Goal: Ask a question: Seek information or help from site administrators or community

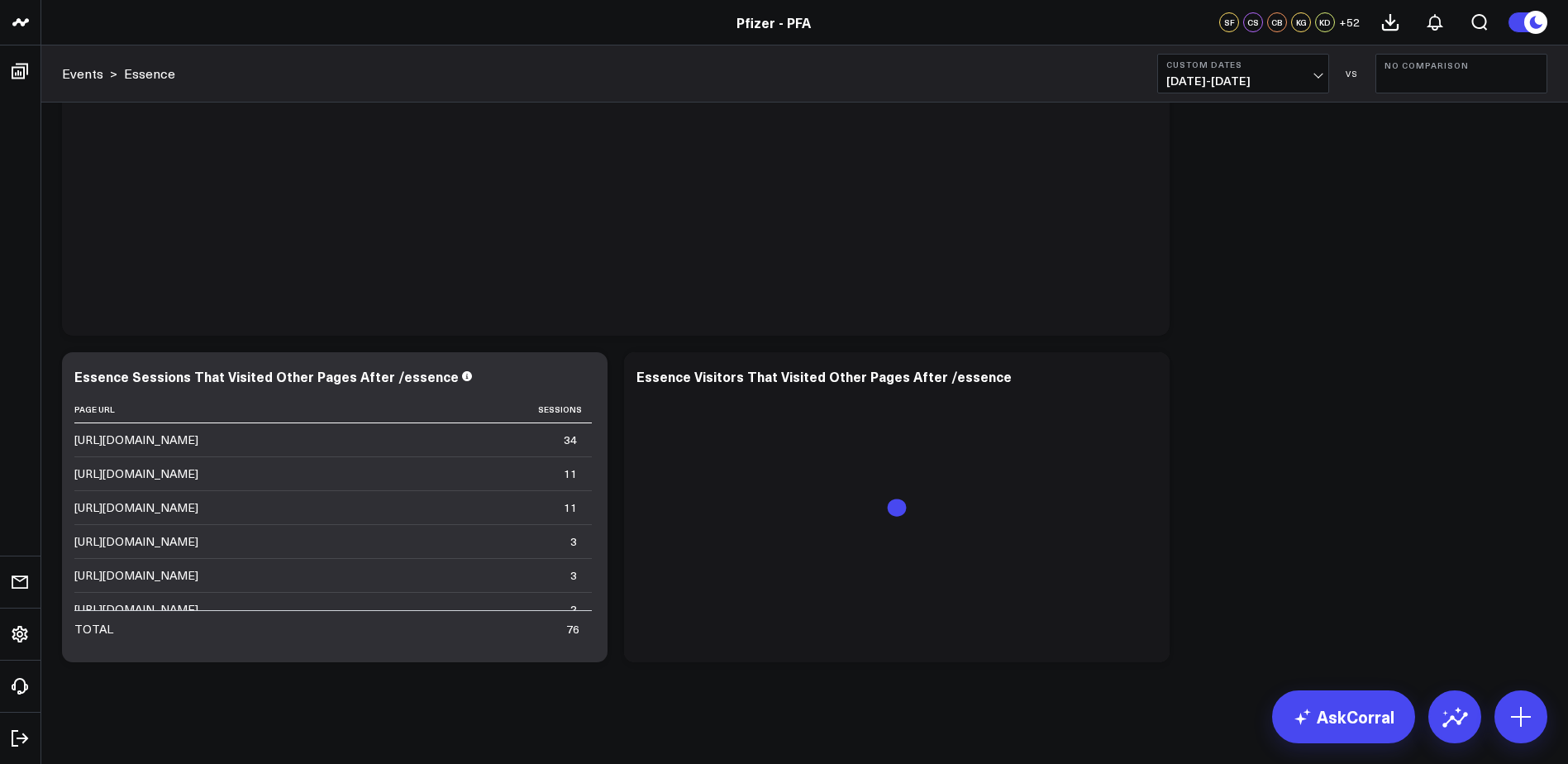
scroll to position [3416, 0]
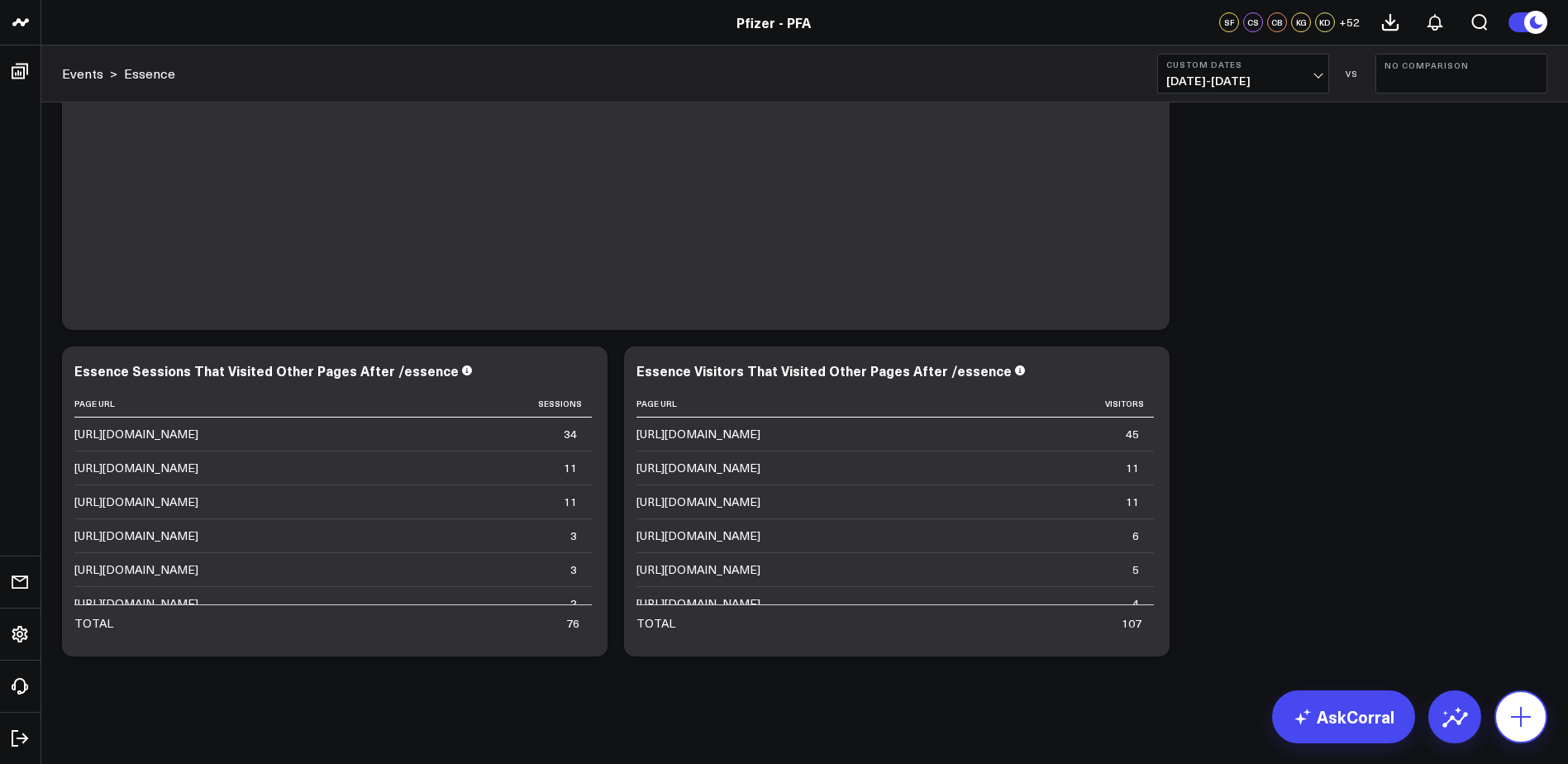
click at [1507, 709] on icon at bounding box center [1520, 716] width 27 height 27
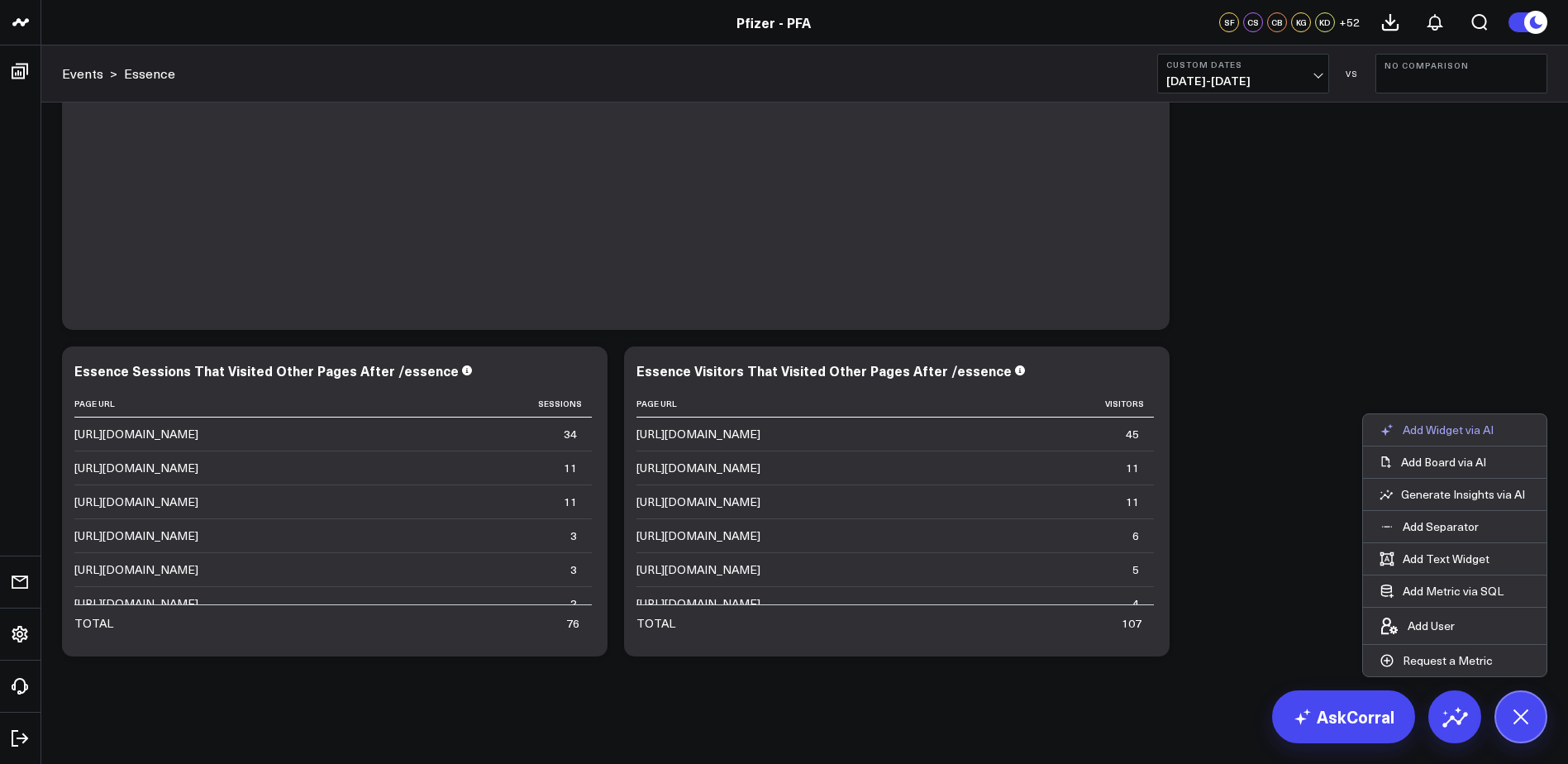
click at [1437, 424] on p "Add Widget via AI" at bounding box center [1448, 430] width 90 height 15
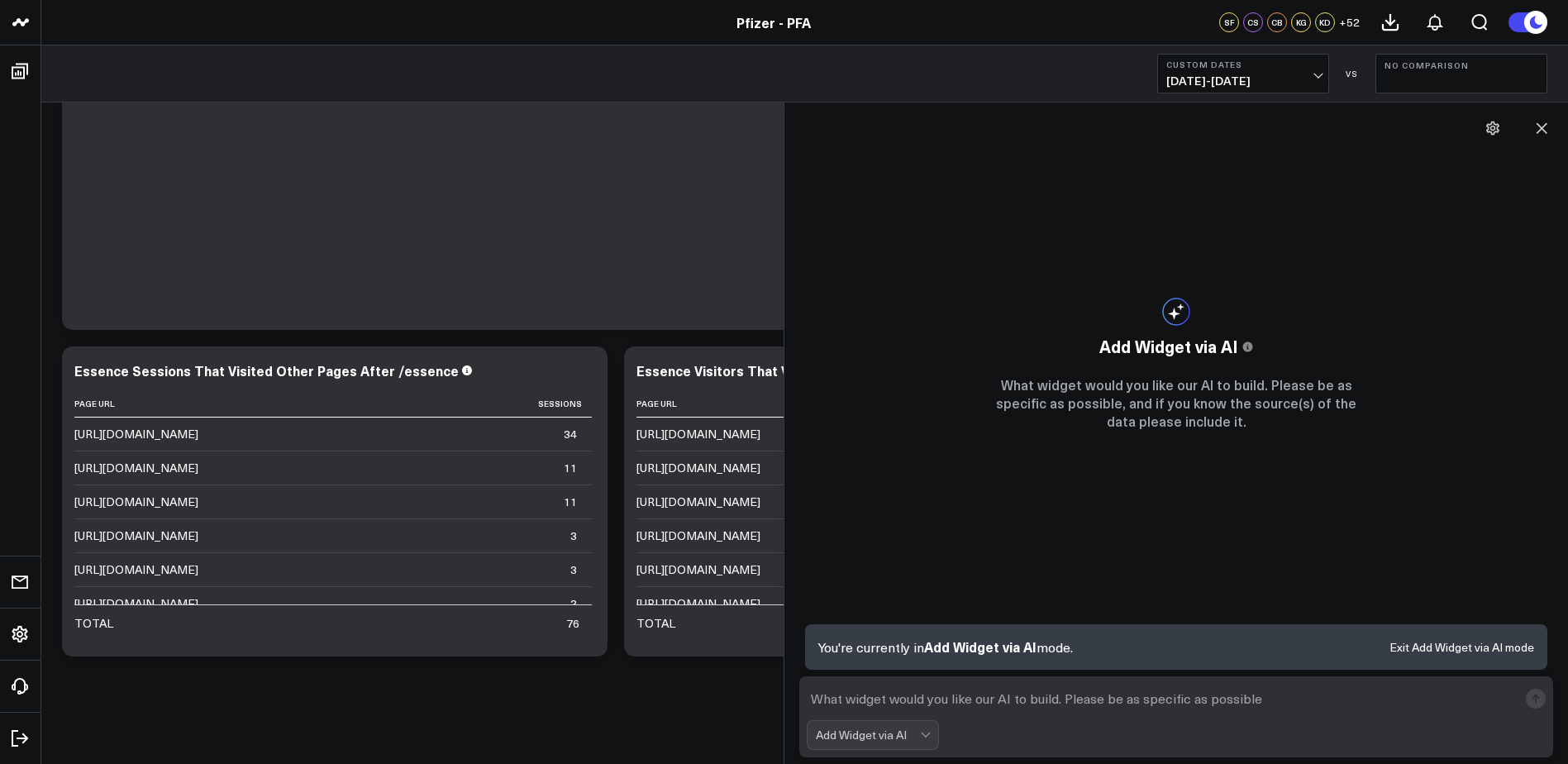
click at [940, 702] on textarea at bounding box center [1161, 699] width 711 height 30
type textarea "E"
click at [808, 700] on textarea "Repeat visitors to [GEOGRAPHIC_DATA]" at bounding box center [1161, 699] width 711 height 30
click at [821, 698] on textarea "Repeat visitors to [GEOGRAPHIC_DATA]" at bounding box center [1161, 699] width 711 height 30
click at [1343, 685] on textarea "a chart that displays repeat visitors to [GEOGRAPHIC_DATA]" at bounding box center [1161, 699] width 711 height 30
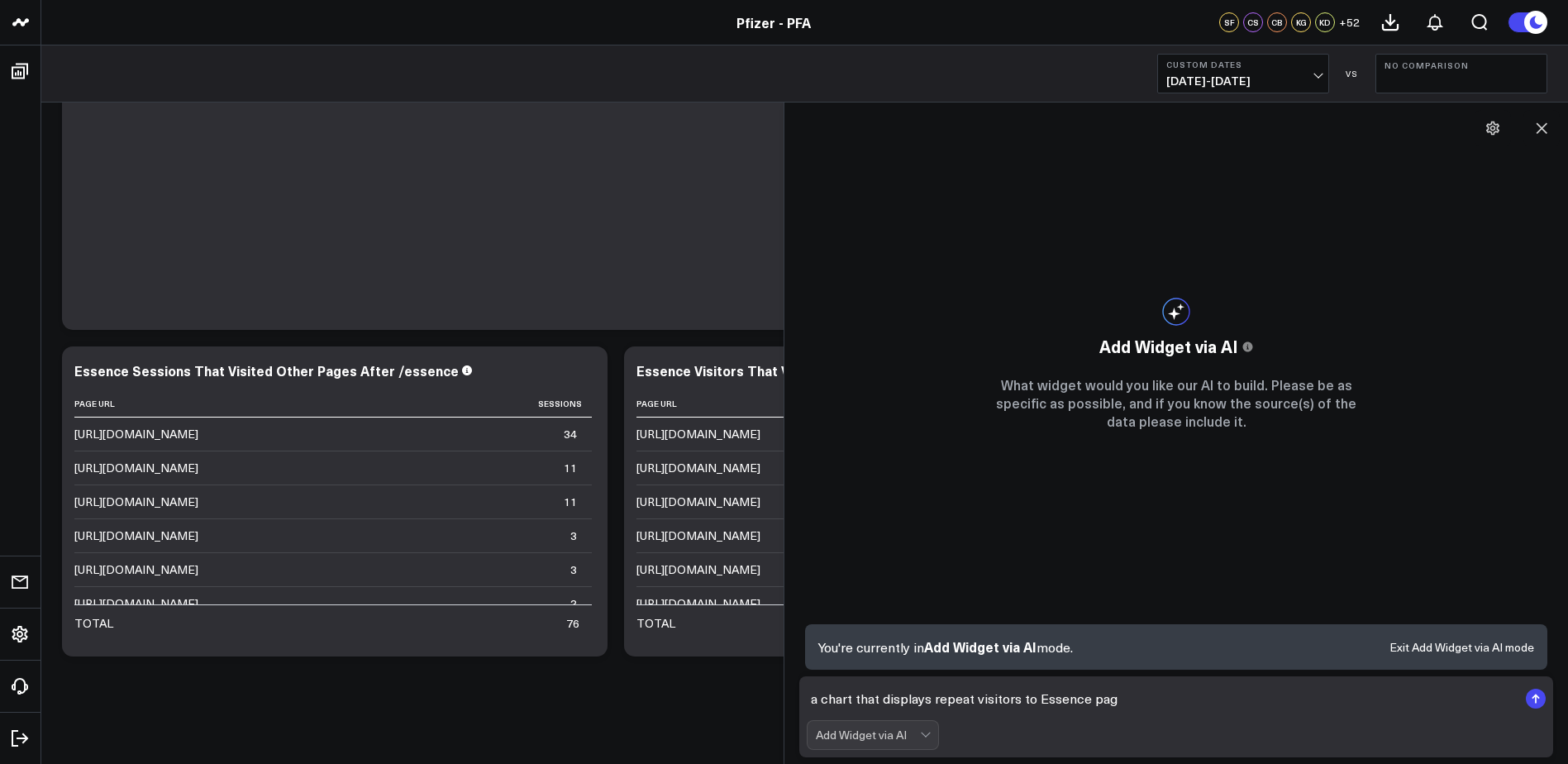
type textarea "a chart that displays repeat visitors to [GEOGRAPHIC_DATA] page"
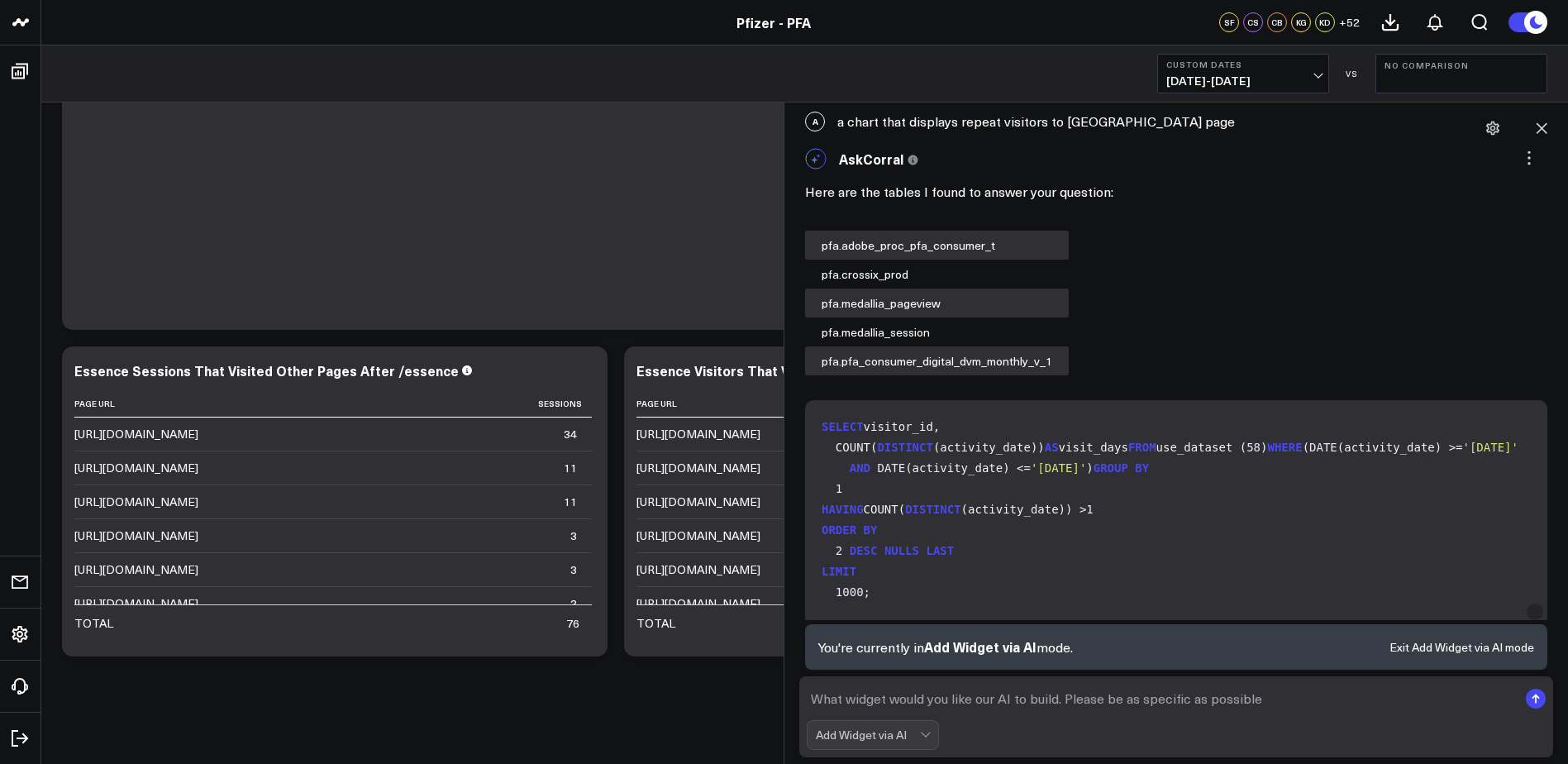
scroll to position [0, 0]
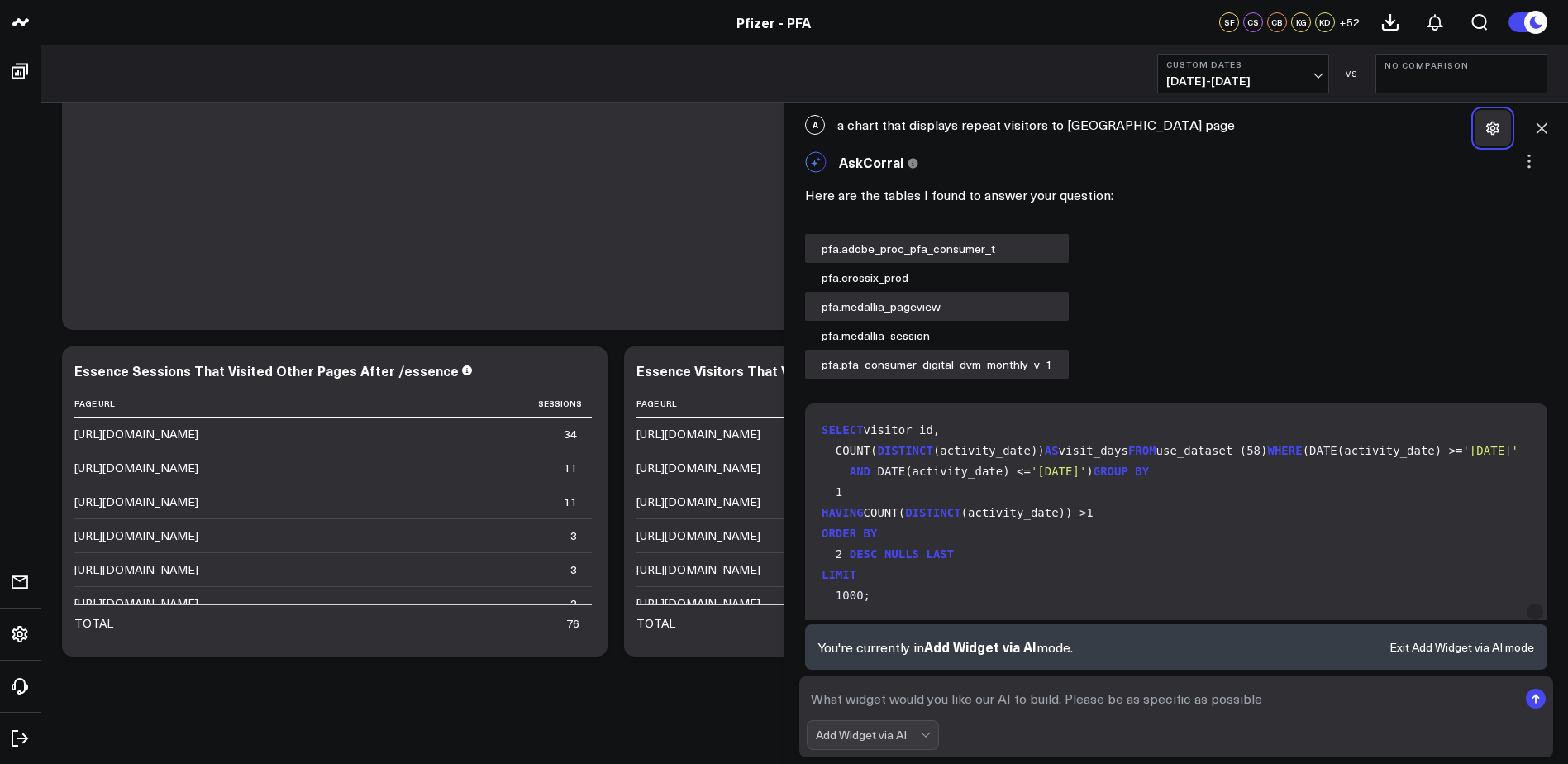
click at [1486, 125] on icon at bounding box center [1492, 128] width 17 height 17
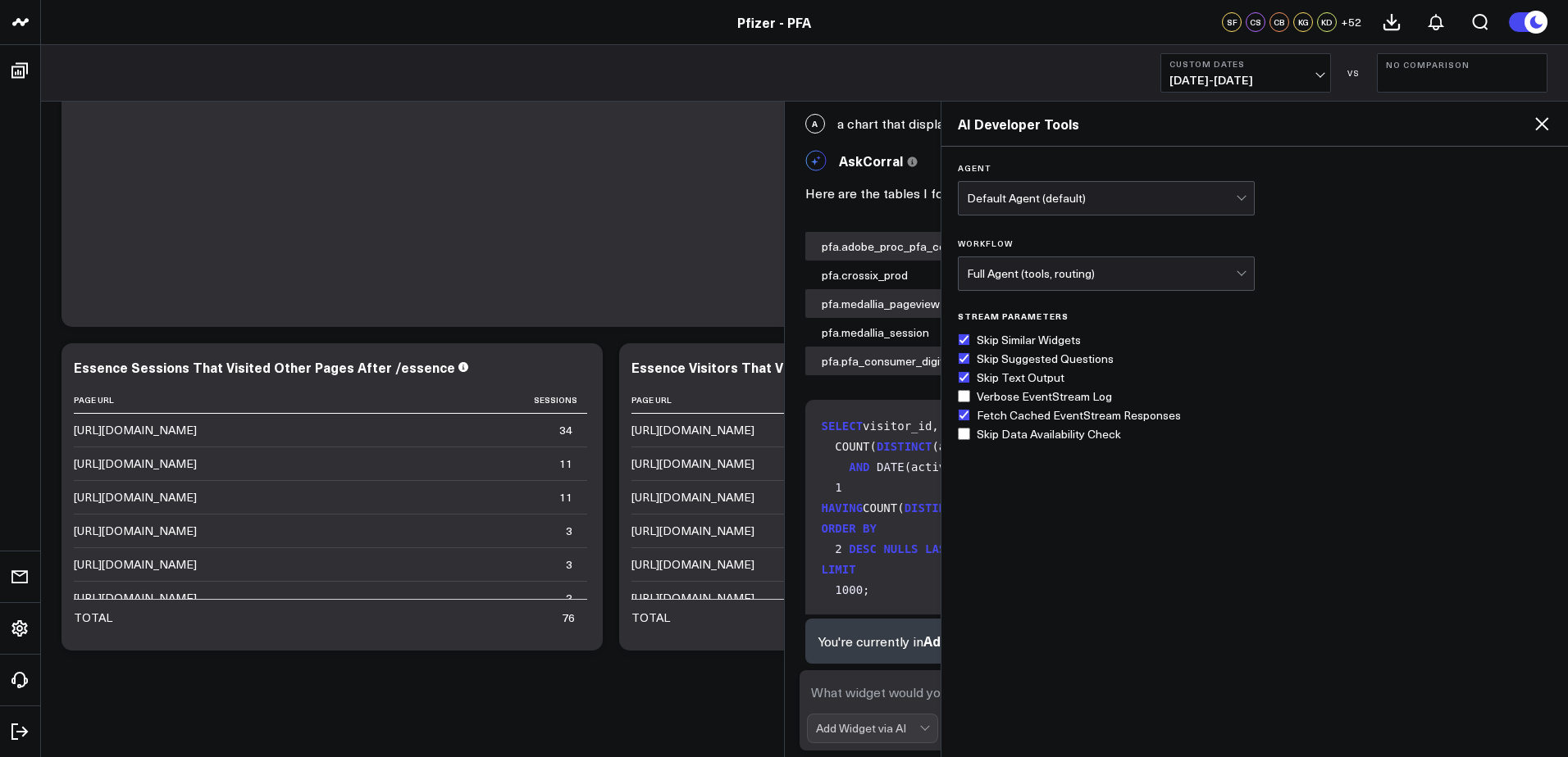
click at [1540, 124] on icon at bounding box center [1540, 123] width 13 height 13
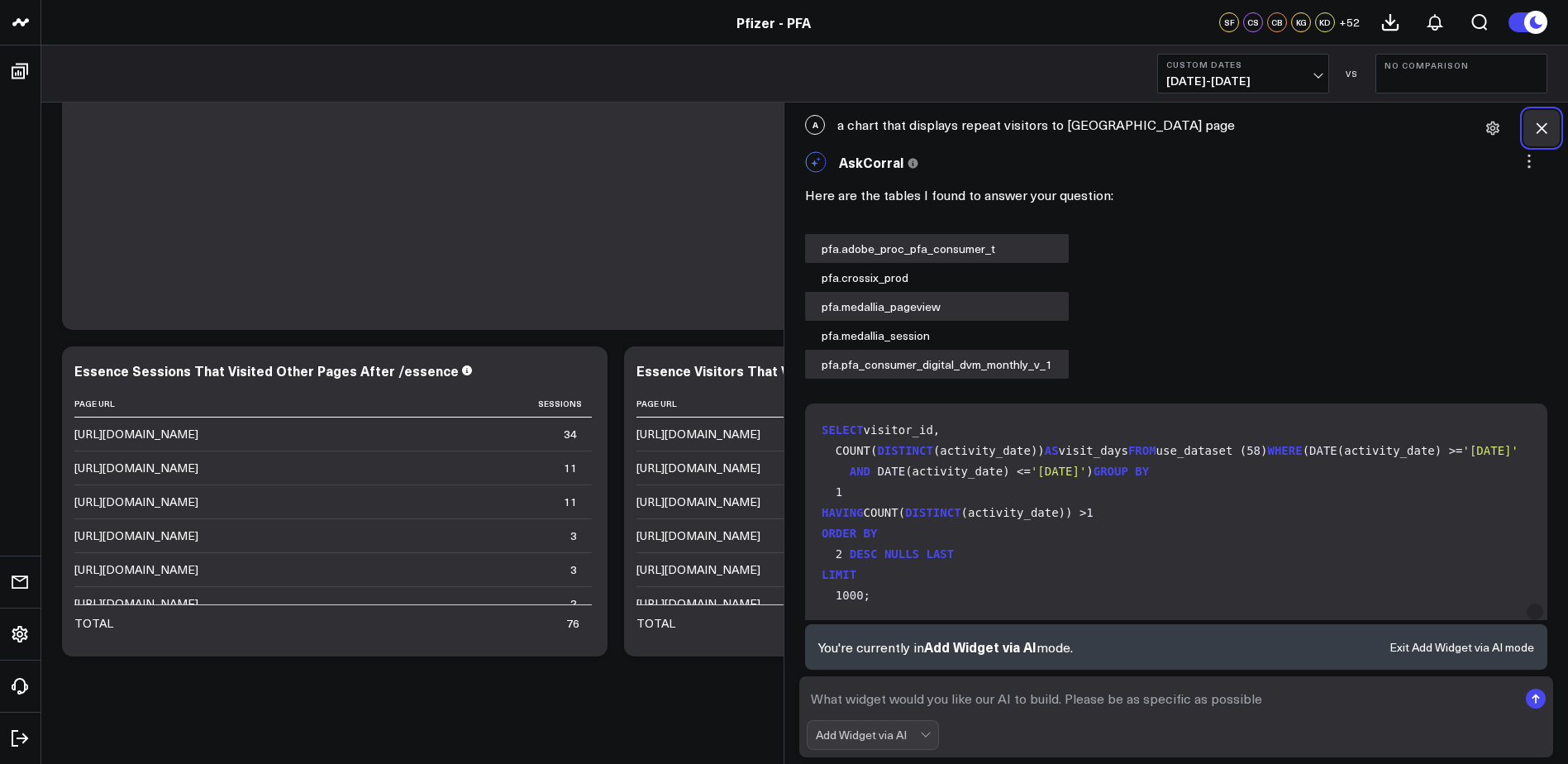
click at [1544, 132] on icon at bounding box center [1541, 128] width 17 height 17
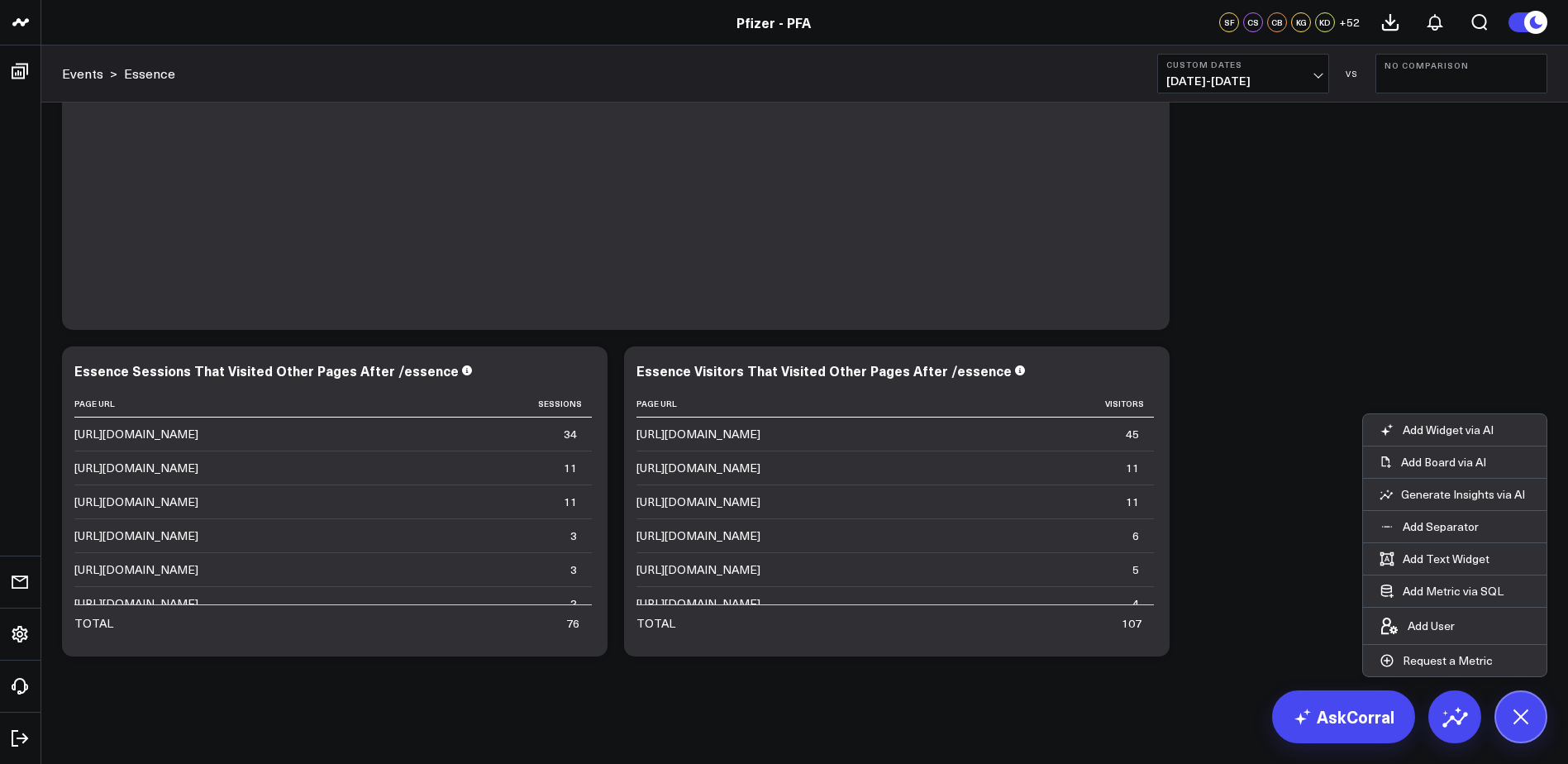
click at [1434, 718] on button at bounding box center [1455, 716] width 53 height 53
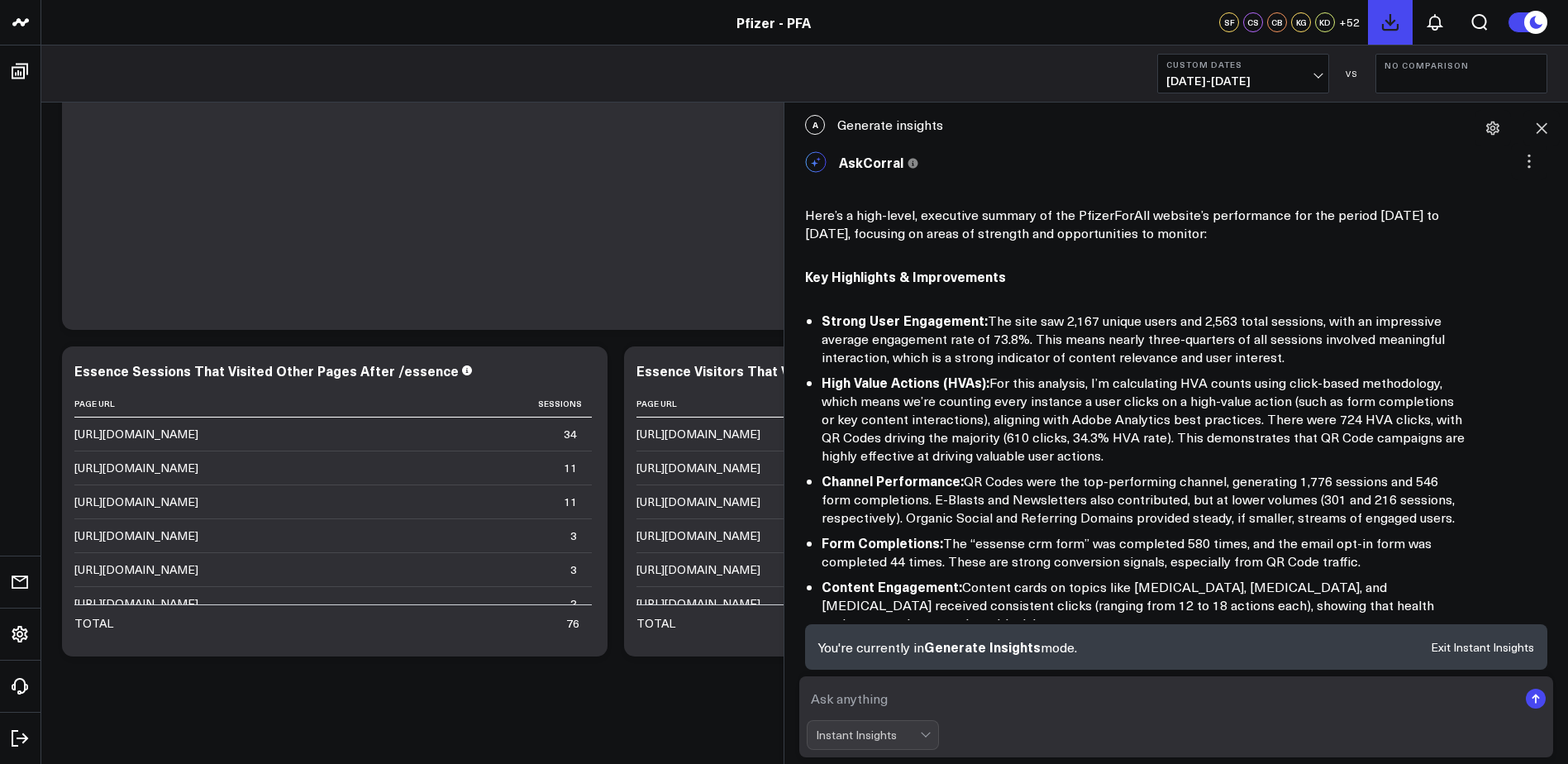
scroll to position [621, 0]
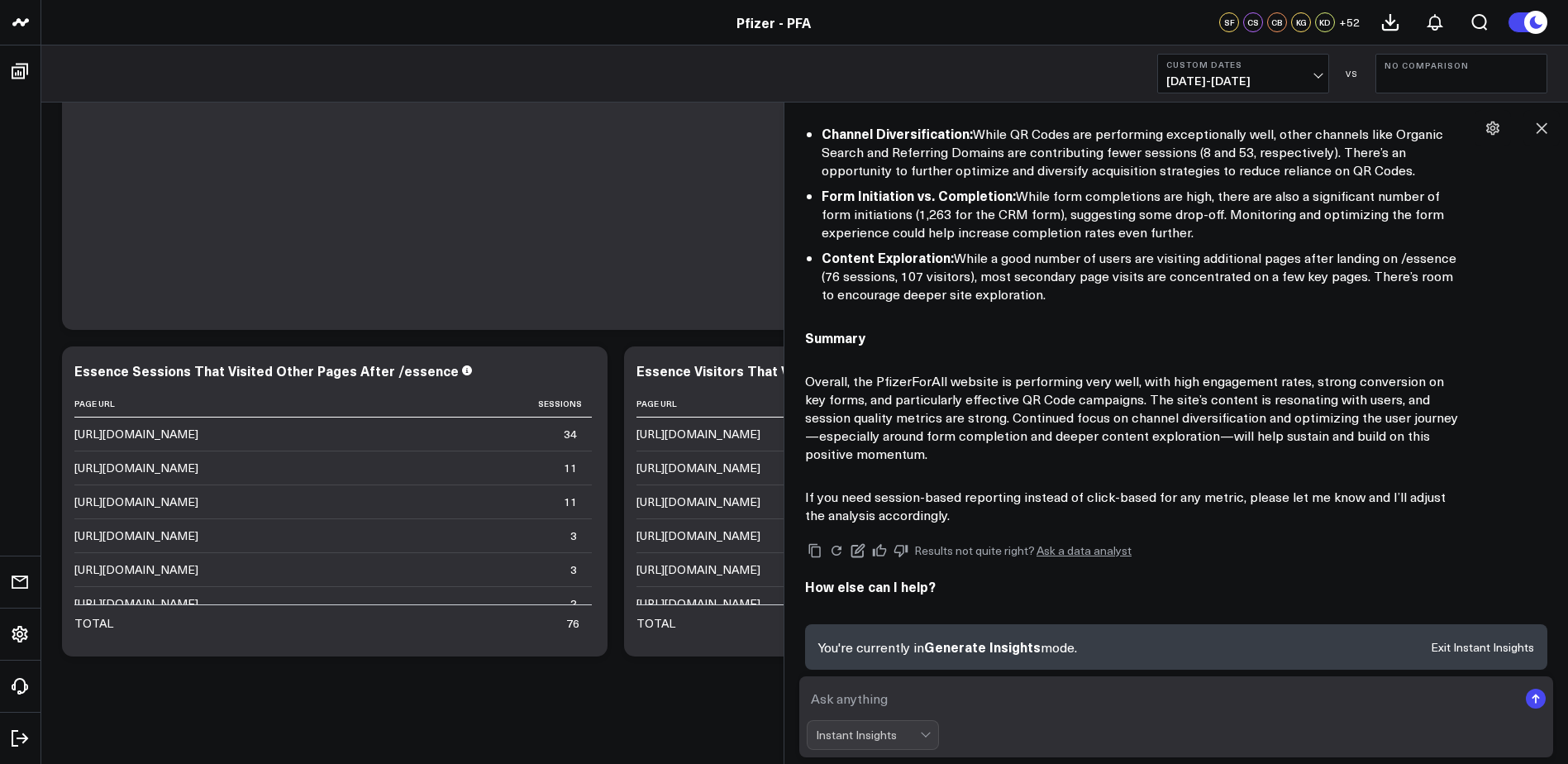
click at [968, 689] on textarea at bounding box center [1161, 699] width 711 height 30
click at [1546, 135] on icon at bounding box center [1541, 128] width 17 height 17
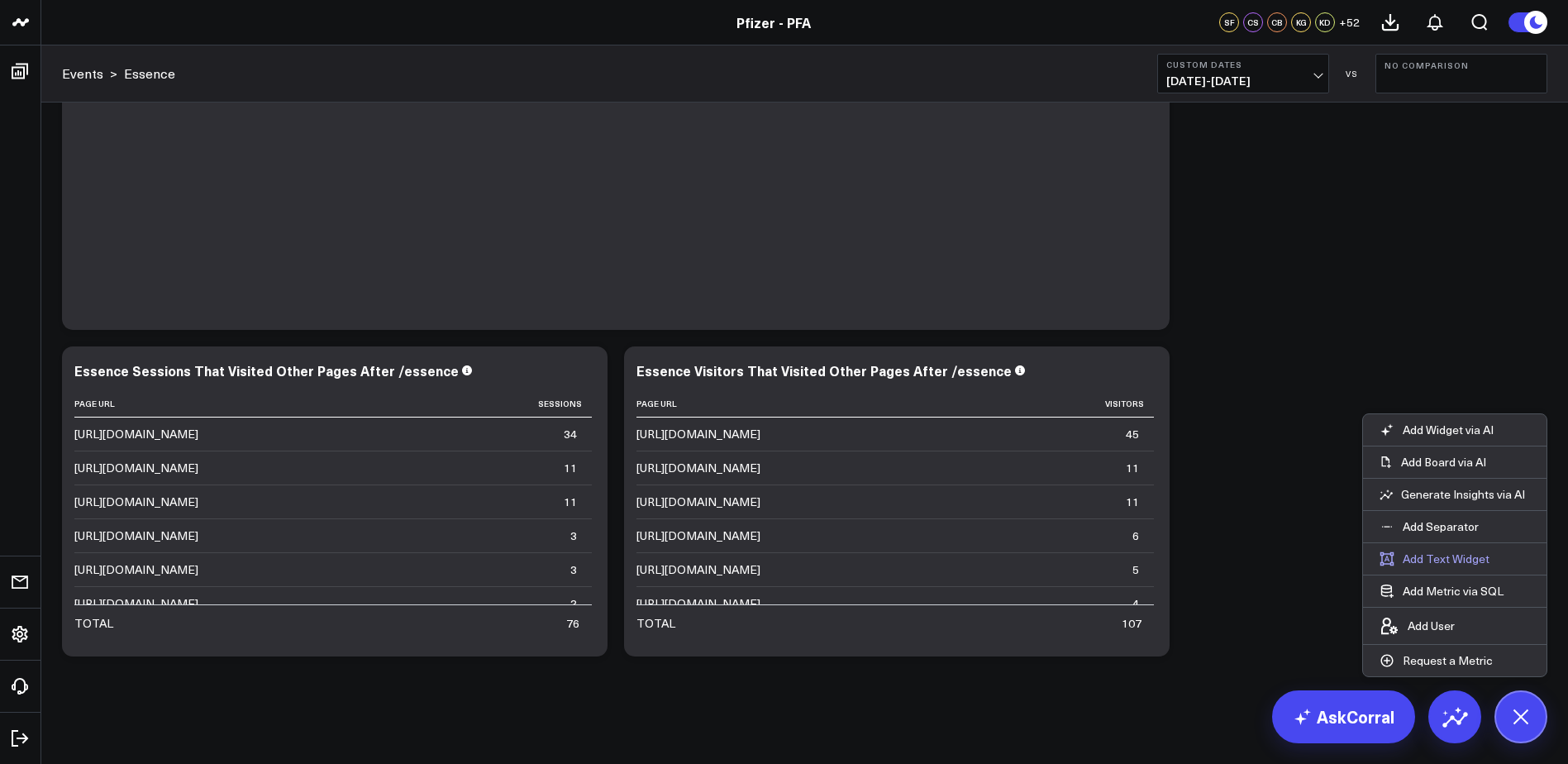
scroll to position [576, 0]
click at [1497, 431] on button "Add Widget via AI" at bounding box center [1437, 431] width 147 height 32
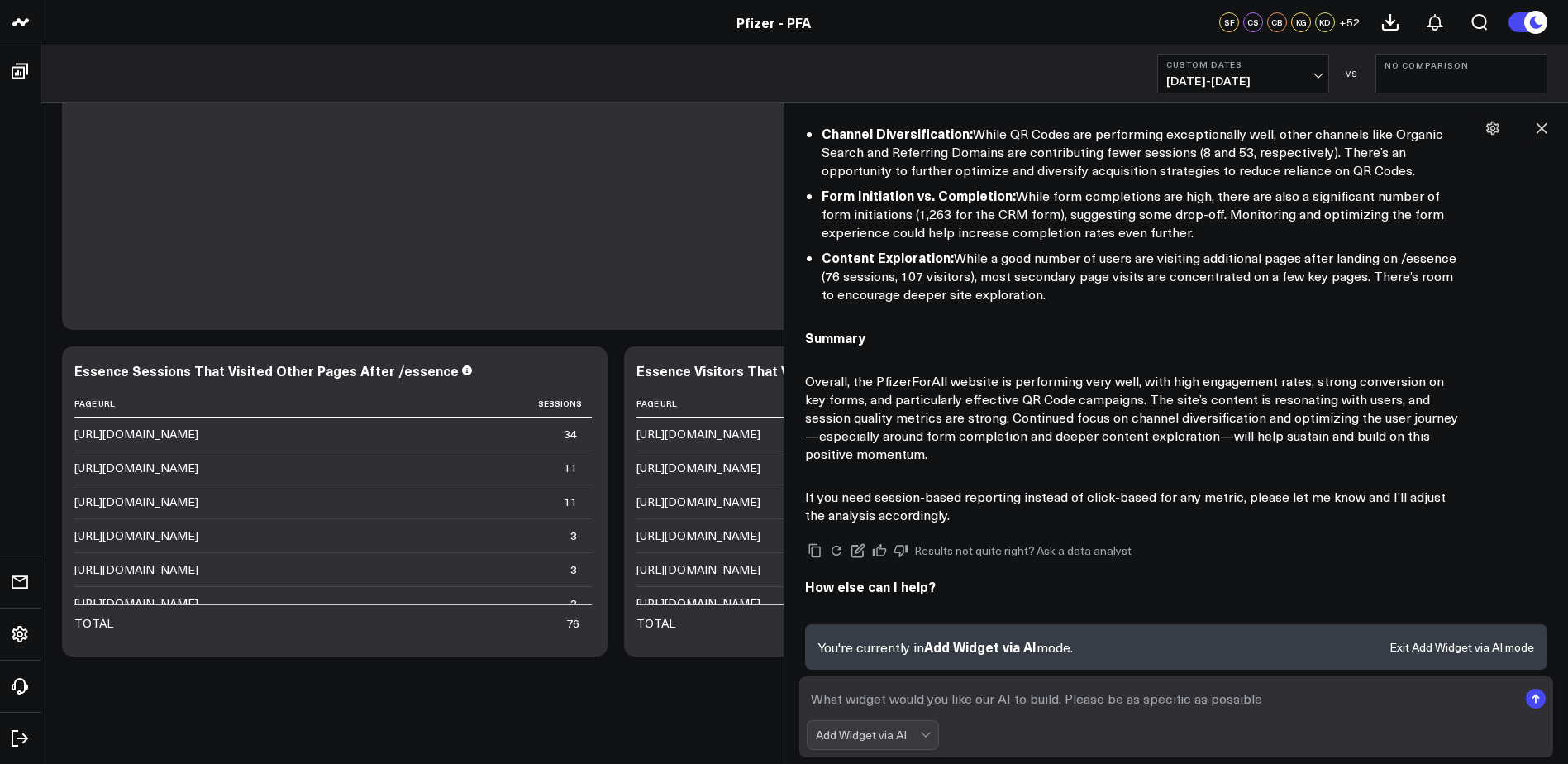
click at [941, 699] on textarea at bounding box center [1161, 699] width 711 height 30
type textarea "h"
paste textarea "[DOMAIN_NAME][URL]"
type textarea "what was the number of repeat visitors to [DOMAIN_NAME][URL]"
click at [1528, 692] on icon "submit" at bounding box center [1536, 699] width 20 height 20
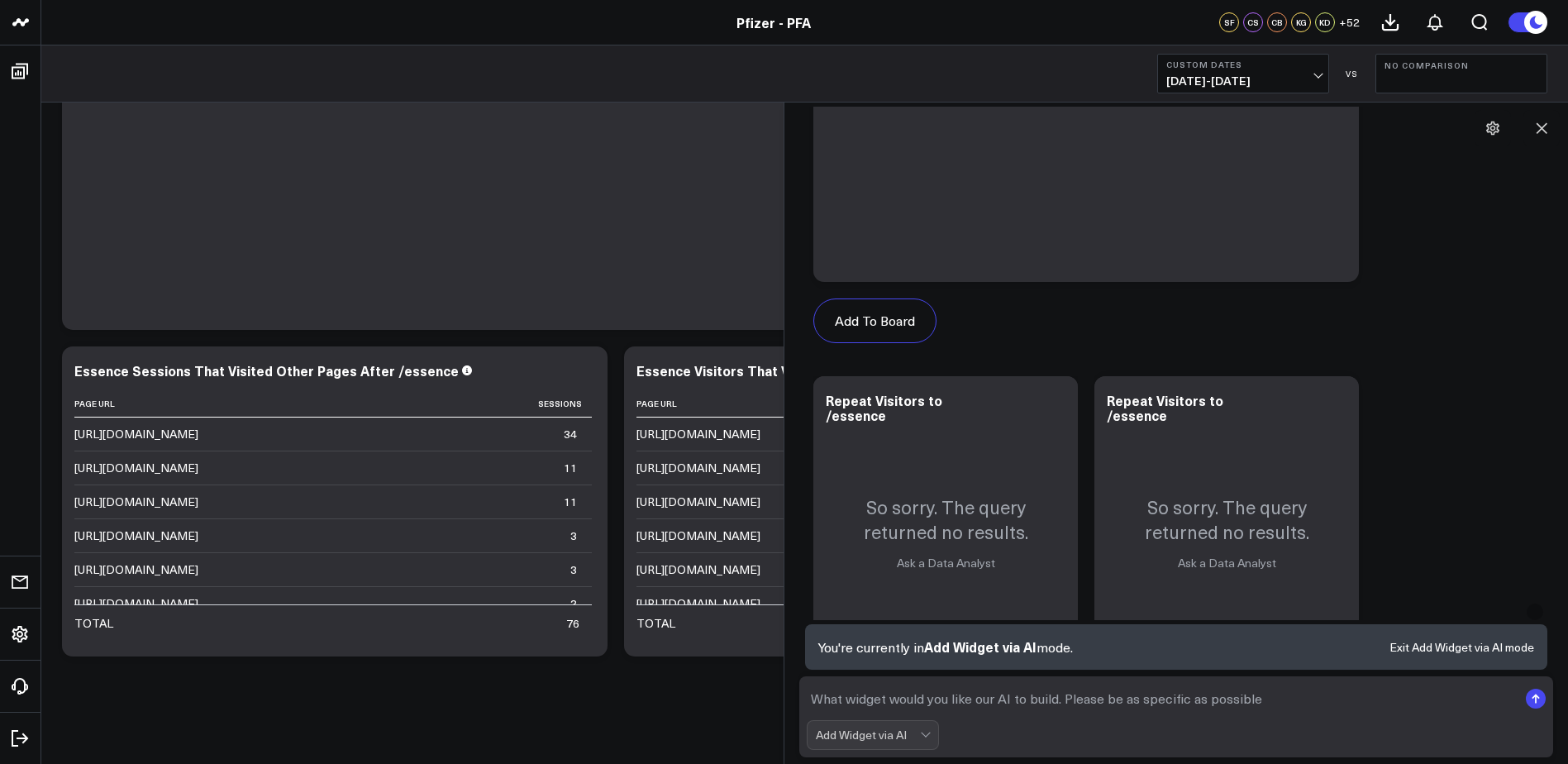
scroll to position [2024, 0]
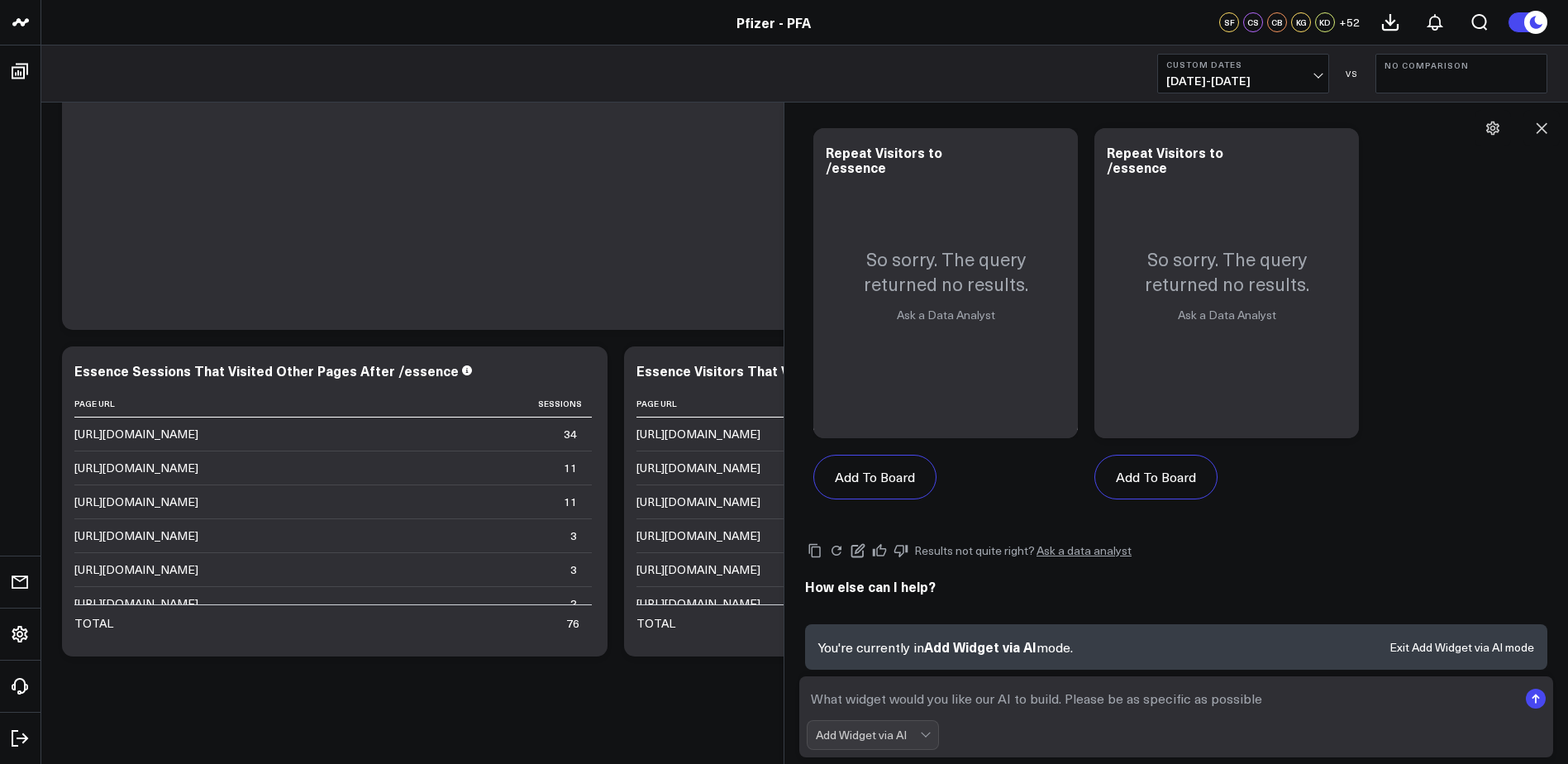
click at [1261, 698] on textarea at bounding box center [1161, 699] width 711 height 30
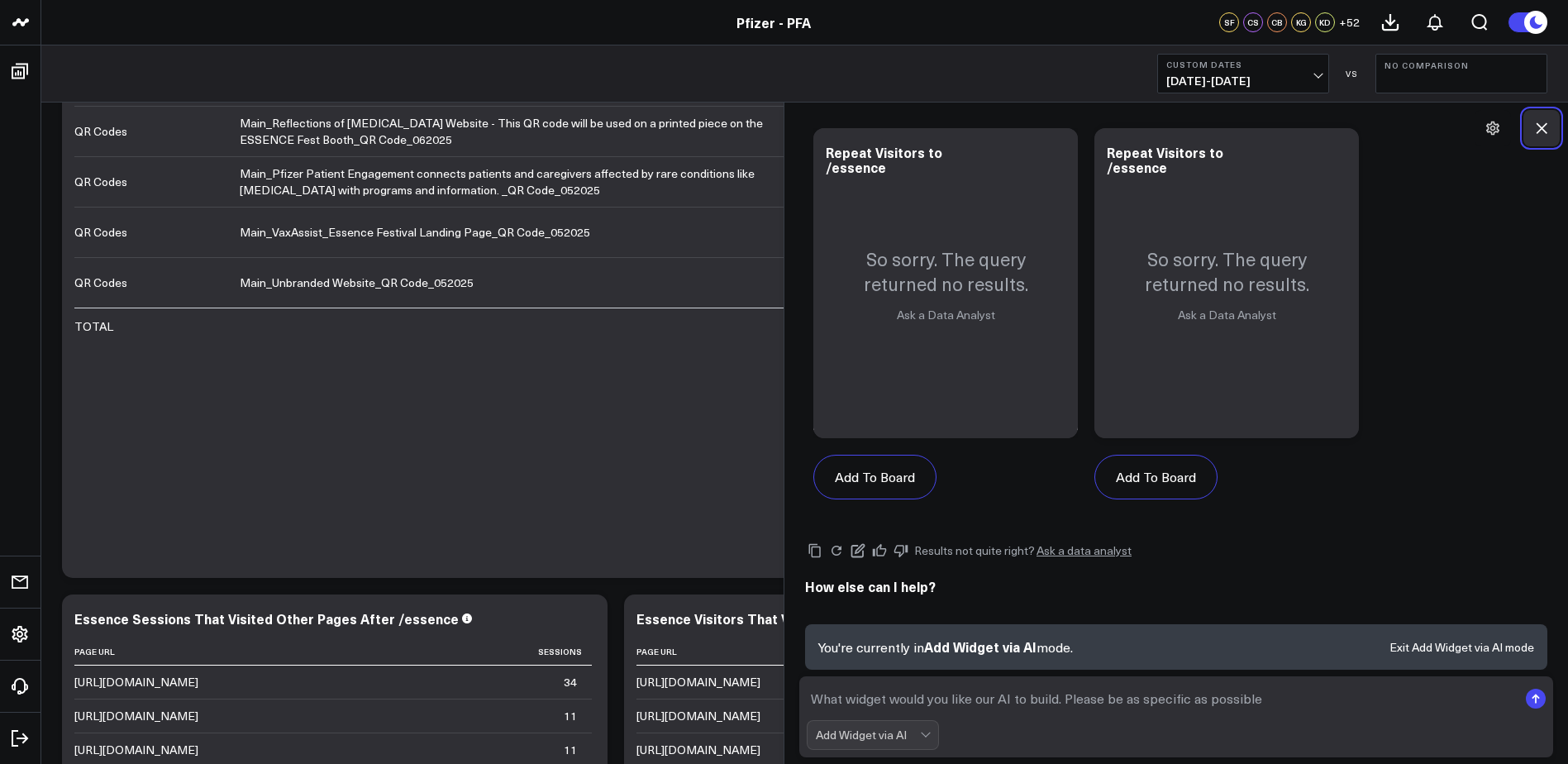
click at [1533, 125] on icon at bounding box center [1541, 128] width 17 height 17
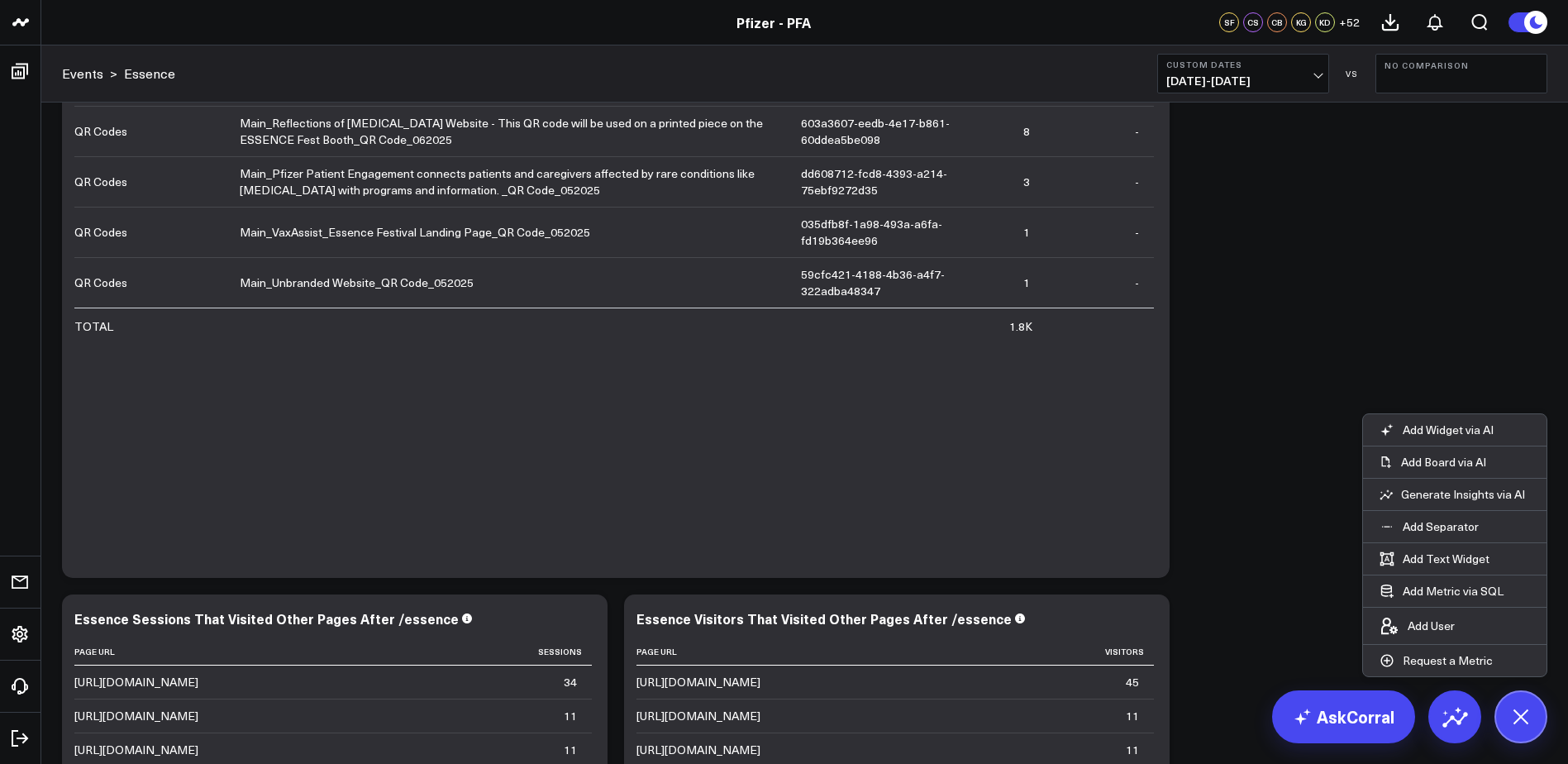
click at [1531, 713] on icon at bounding box center [1520, 716] width 37 height 37
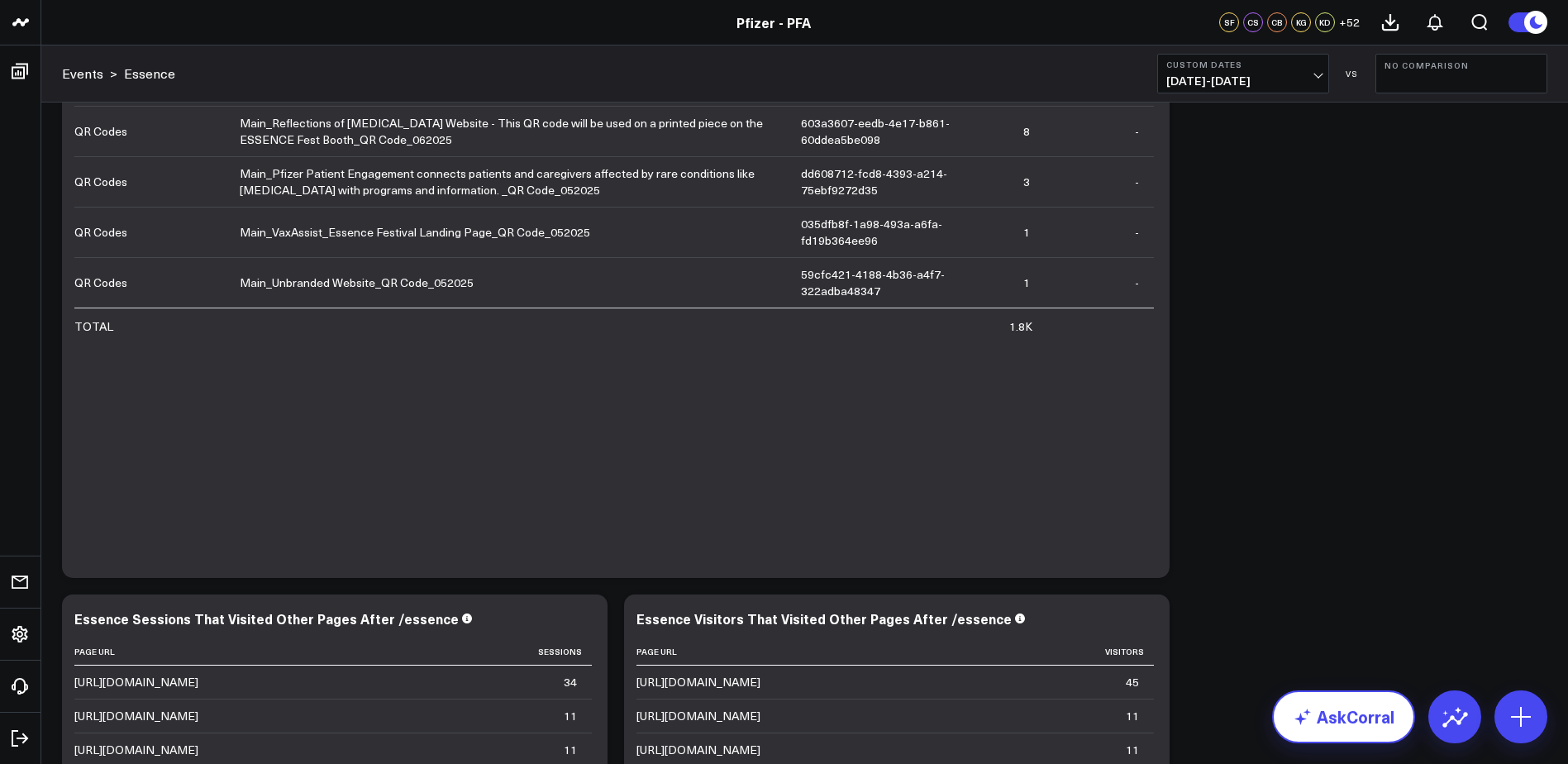
click at [1343, 726] on link "AskCorral" at bounding box center [1343, 716] width 143 height 53
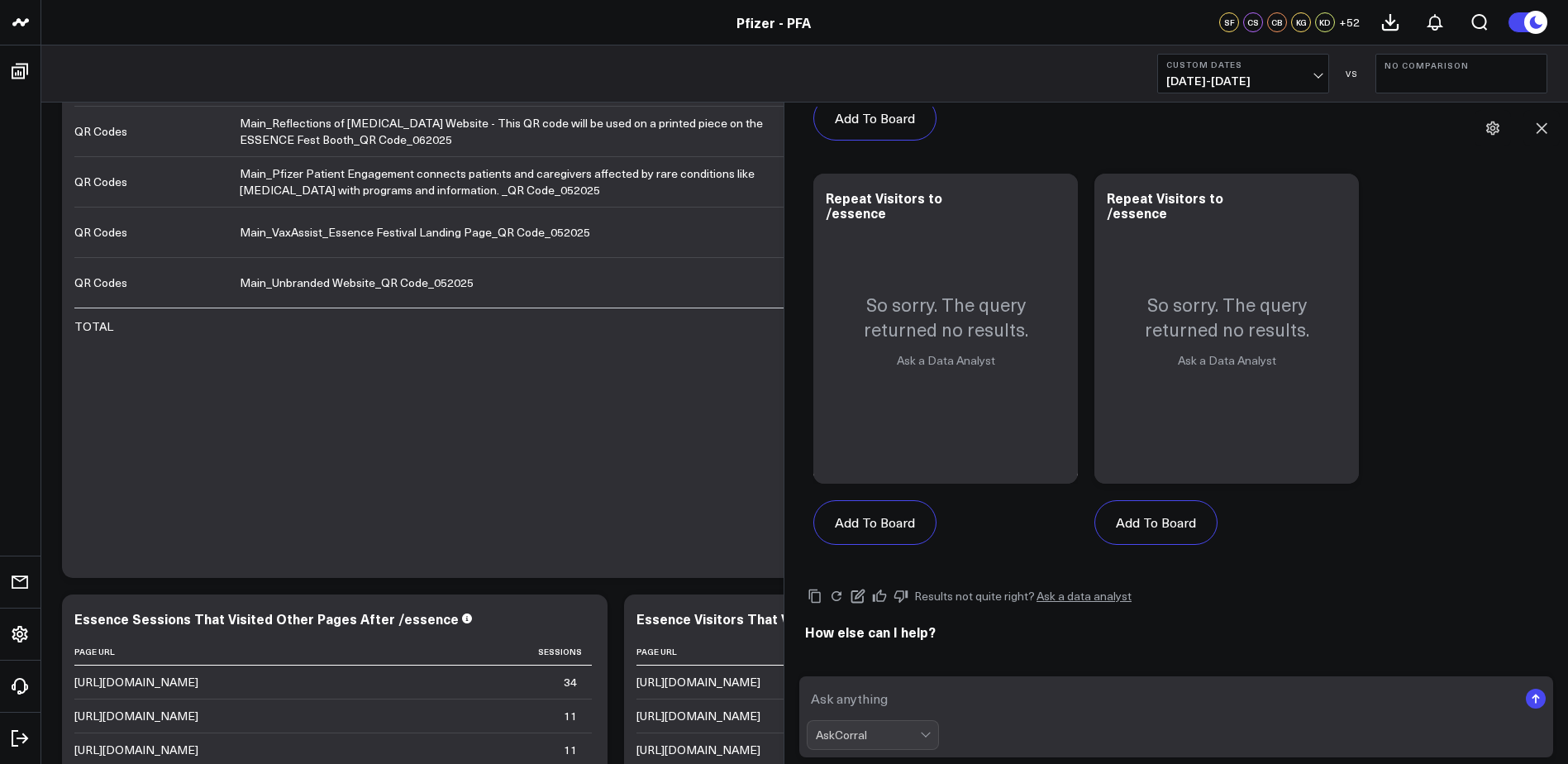
click at [1128, 704] on textarea at bounding box center [1161, 699] width 711 height 30
type textarea "number of repeat visitors"
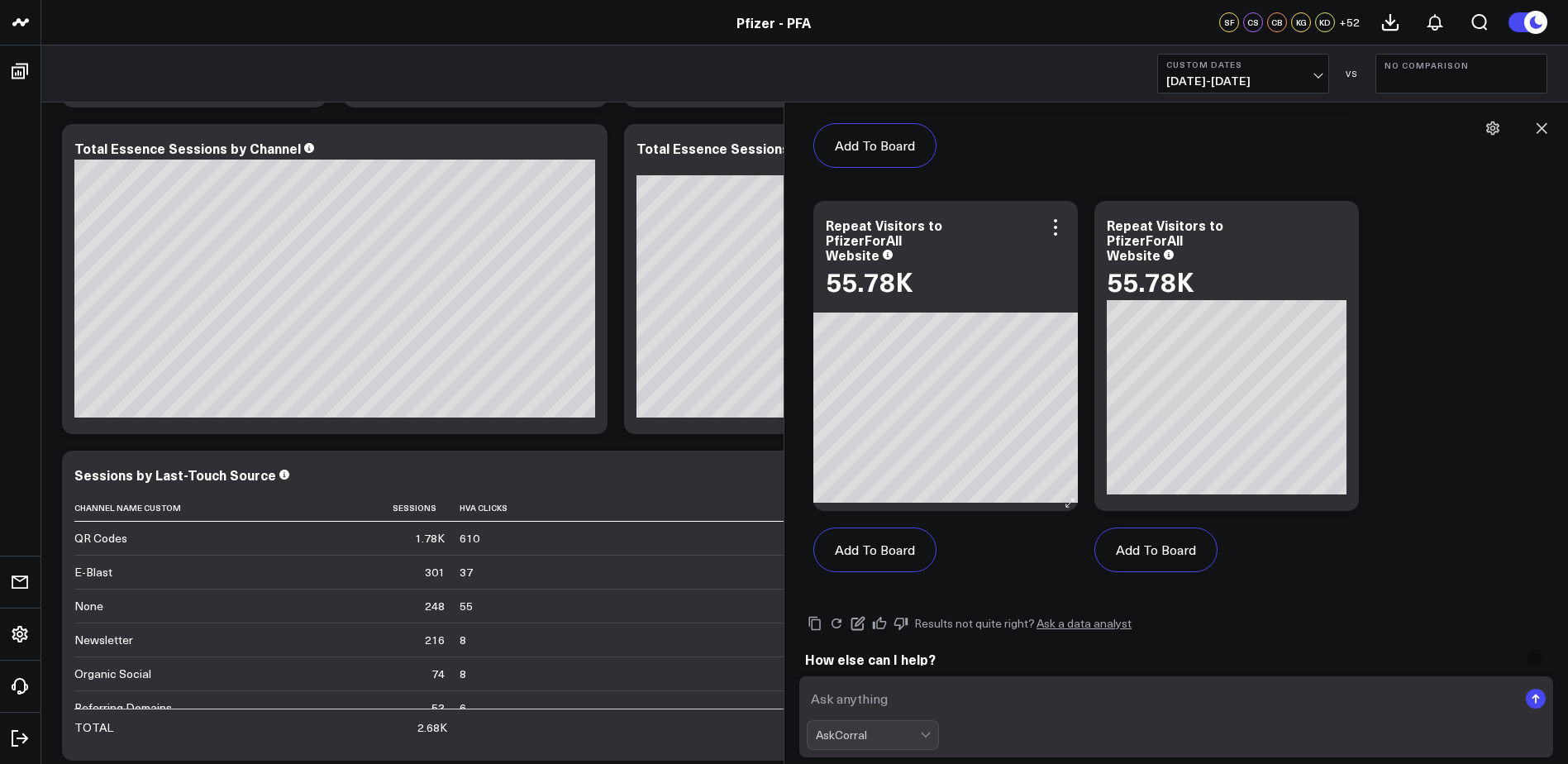
scroll to position [3382, 0]
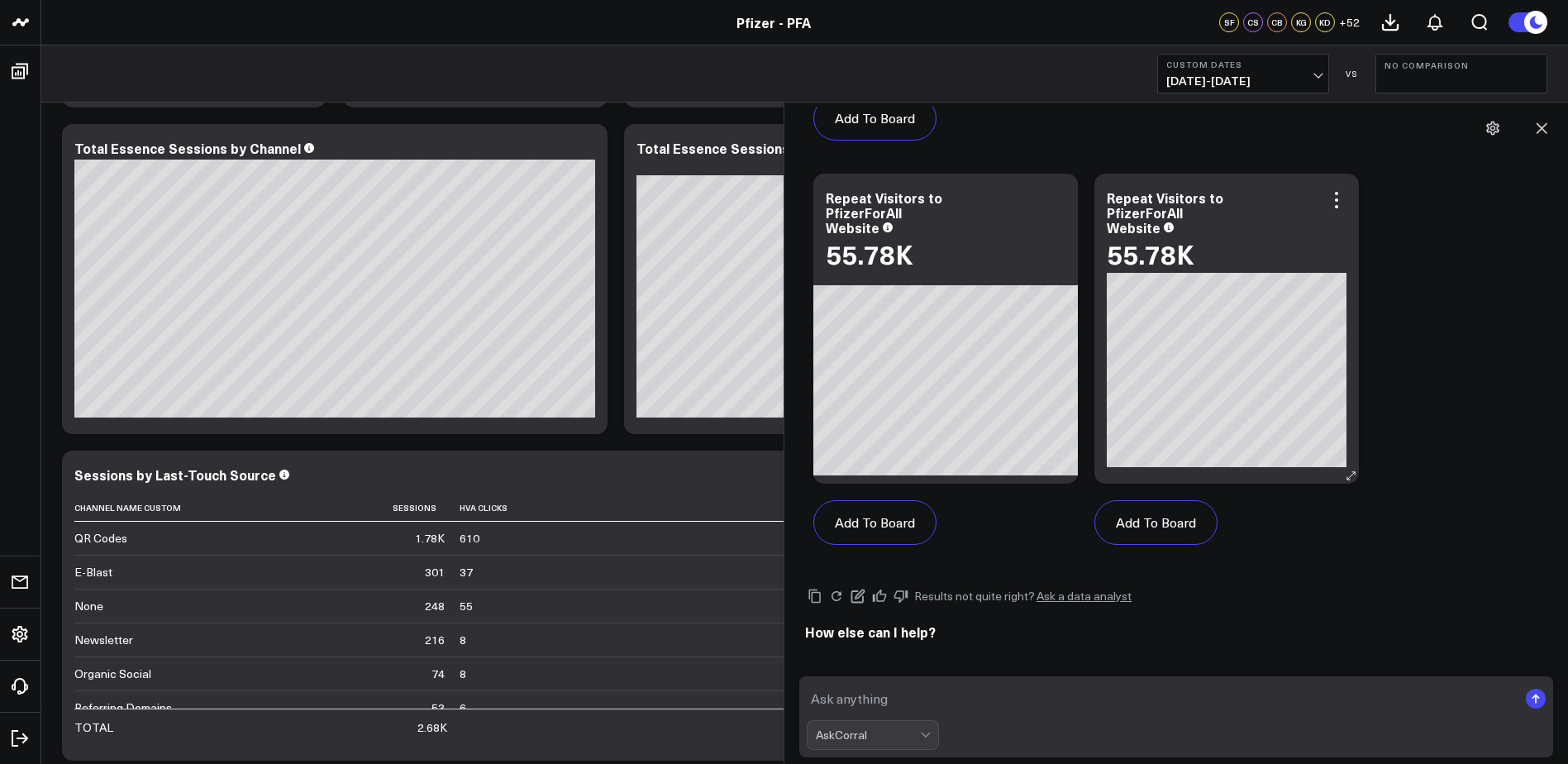
click at [1253, 278] on div "Repeat Visitors to PfizerForAll Website 55.78K" at bounding box center [1227, 329] width 264 height 310
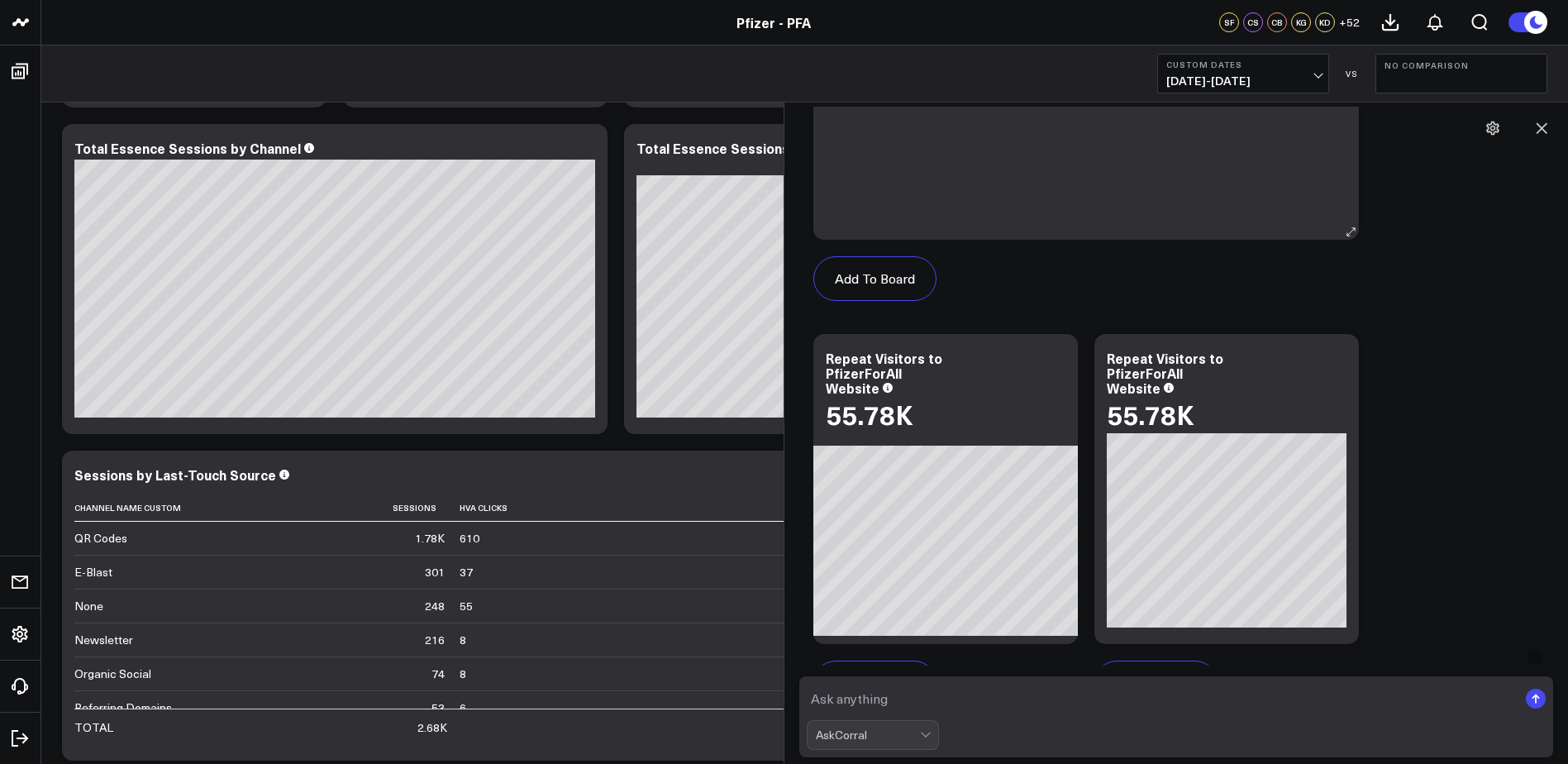
scroll to position [3135, 0]
